Goal: Navigation & Orientation: Find specific page/section

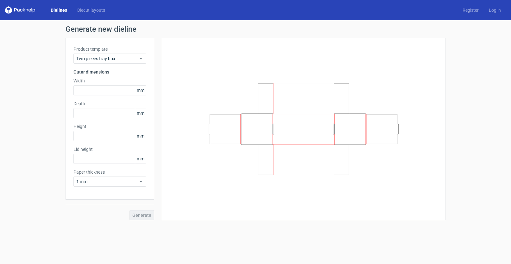
click at [58, 10] on link "Dielines" at bounding box center [59, 10] width 27 height 6
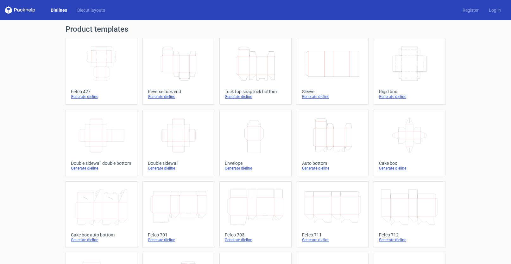
click at [313, 72] on icon "Width Depth Height" at bounding box center [333, 63] width 56 height 35
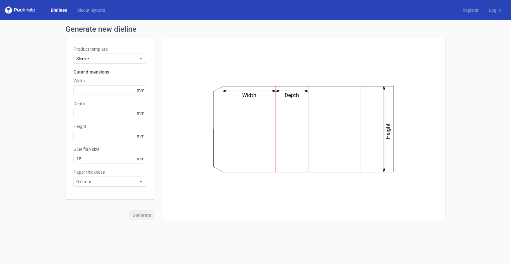
click at [53, 8] on link "Dielines" at bounding box center [59, 10] width 27 height 6
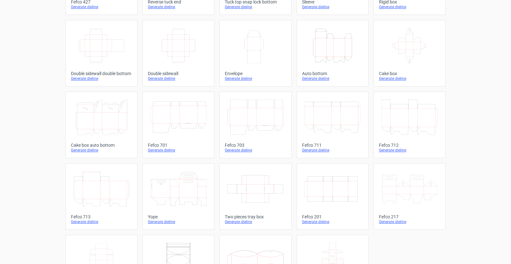
scroll to position [132, 0]
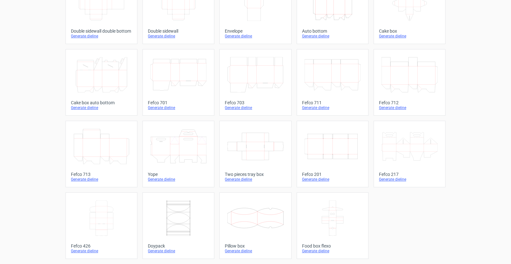
click at [257, 151] on icon at bounding box center [255, 146] width 56 height 35
